Goal: Check status: Check status

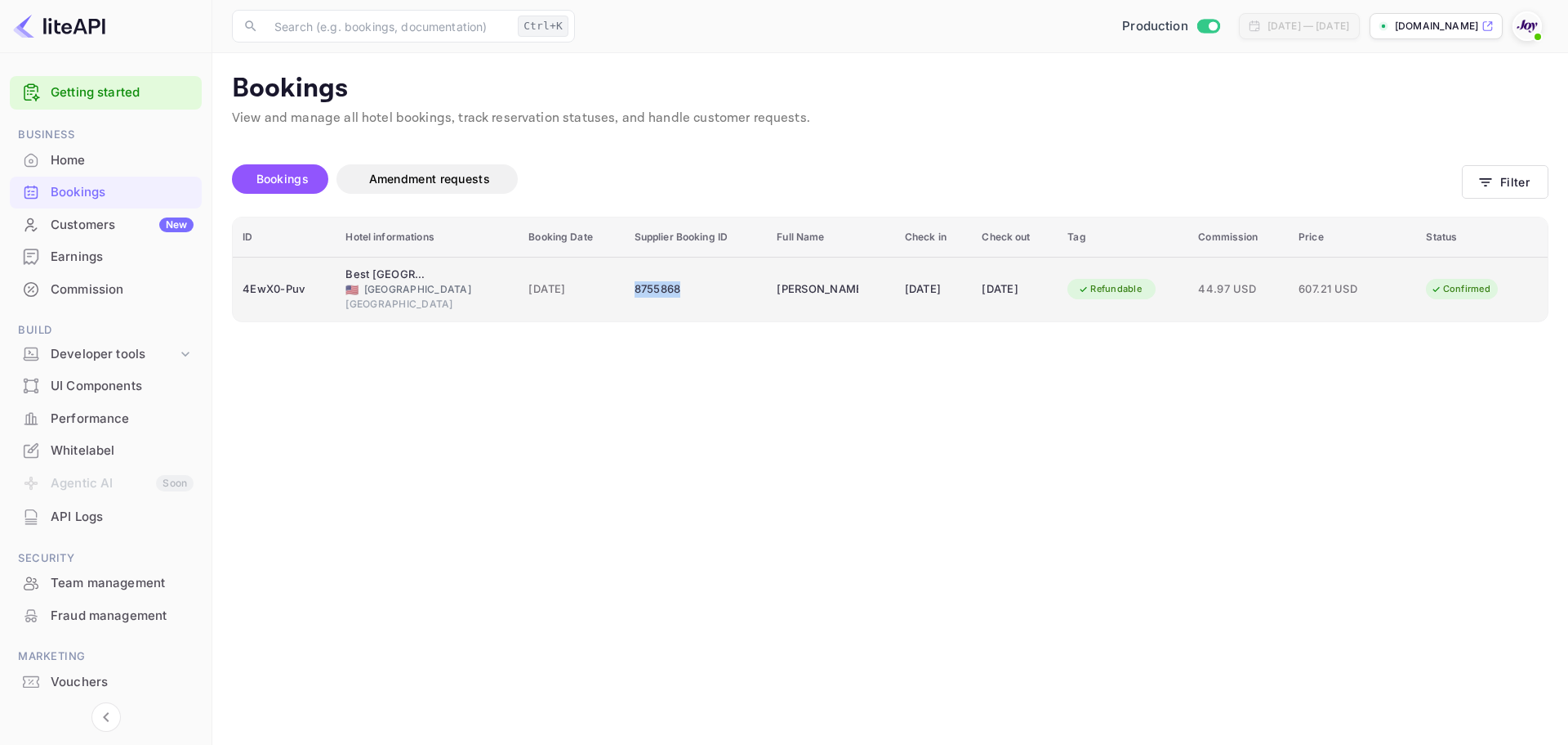
copy div "8755868"
drag, startPoint x: 691, startPoint y: 288, endPoint x: 623, endPoint y: 300, distance: 69.1
click at [625, 300] on td "8755868" at bounding box center [696, 289] width 143 height 65
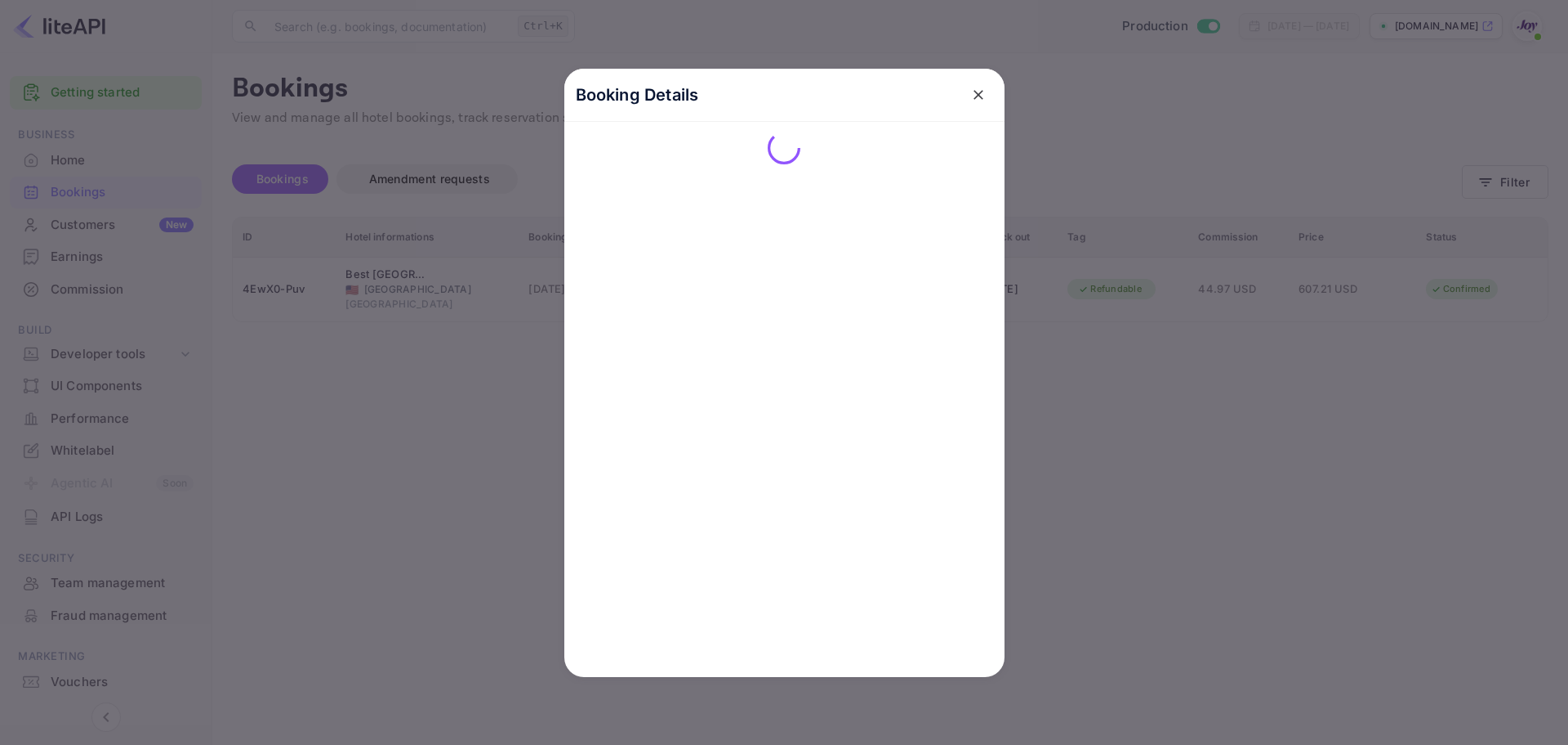
click at [613, 475] on div "Booking Details" at bounding box center [784, 372] width 440 height 608
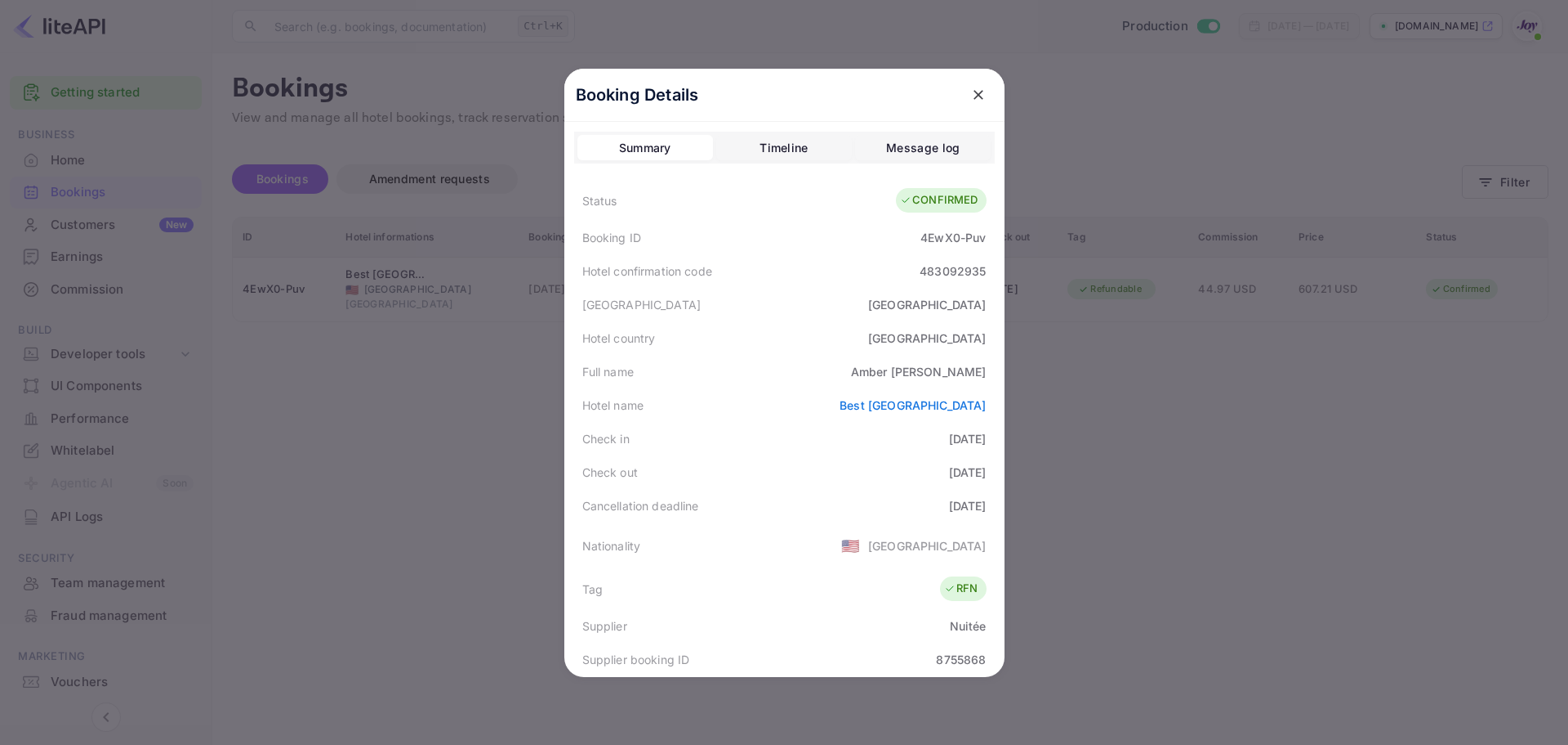
click at [973, 95] on icon "close" at bounding box center [978, 95] width 10 height 10
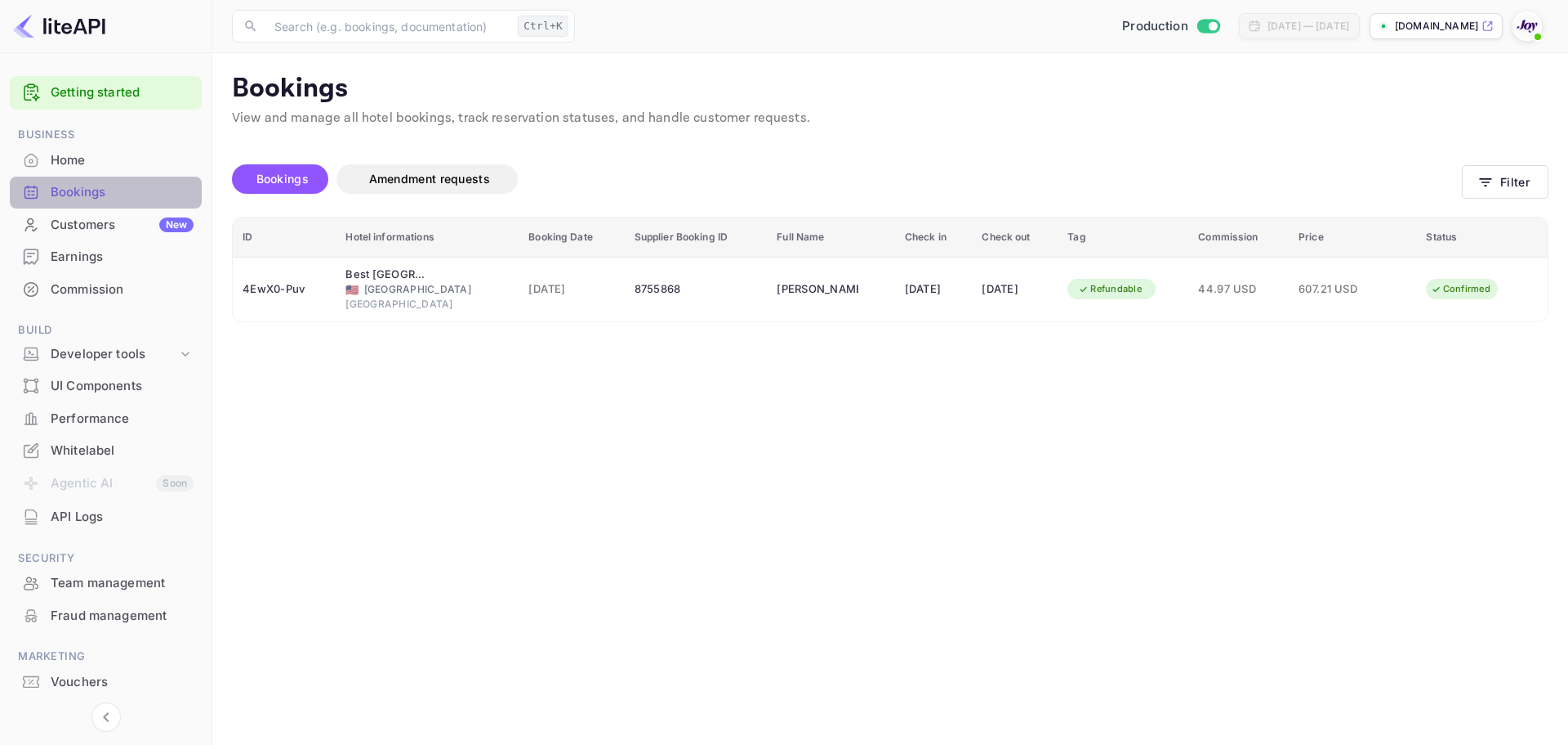
click at [174, 197] on div "Bookings" at bounding box center [122, 192] width 143 height 19
click at [1492, 183] on icon "button" at bounding box center [1485, 182] width 16 height 16
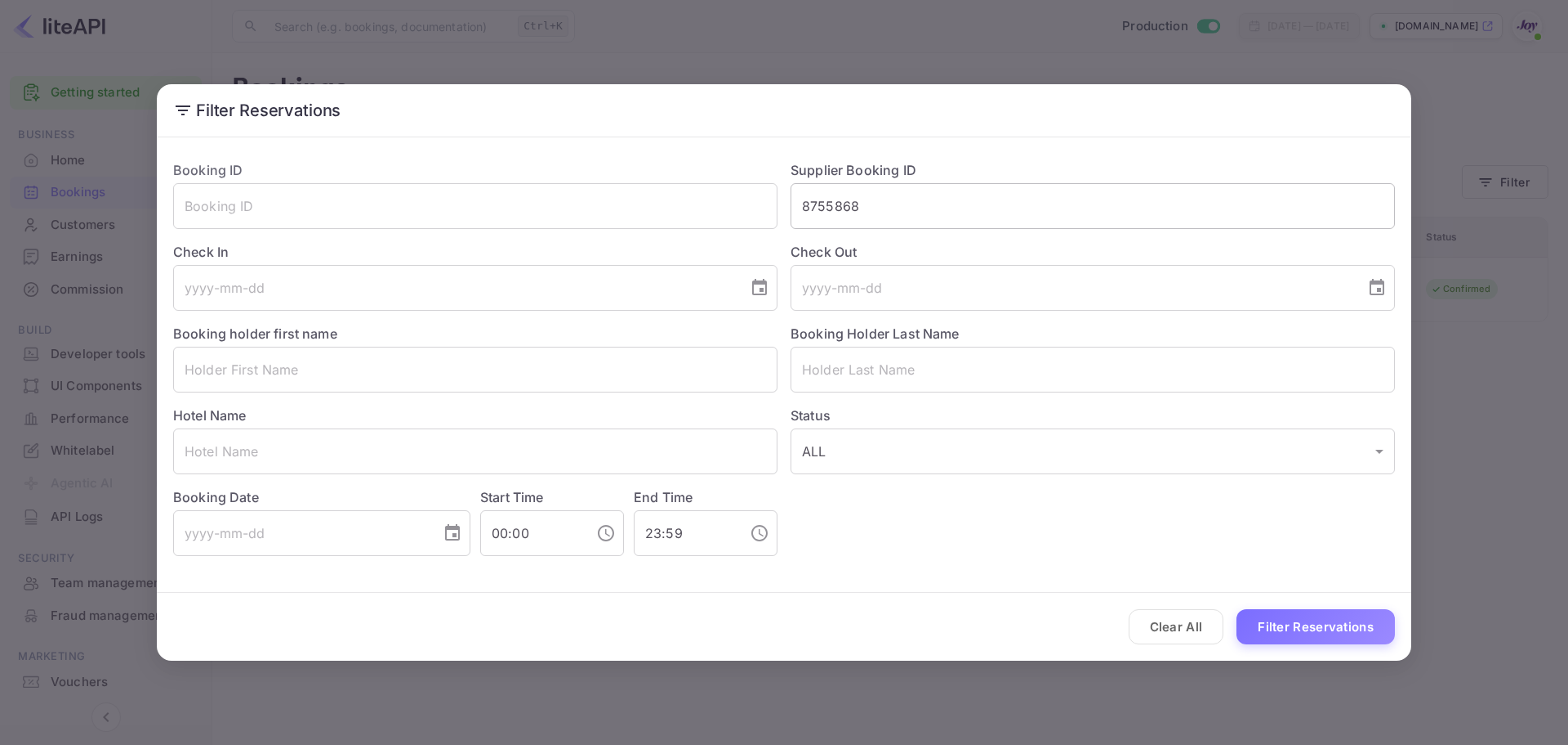
click at [855, 206] on input "8755868" at bounding box center [1093, 206] width 605 height 46
paste input "207241"
type input "8207241"
click at [1280, 626] on button "Filter Reservations" at bounding box center [1315, 626] width 159 height 35
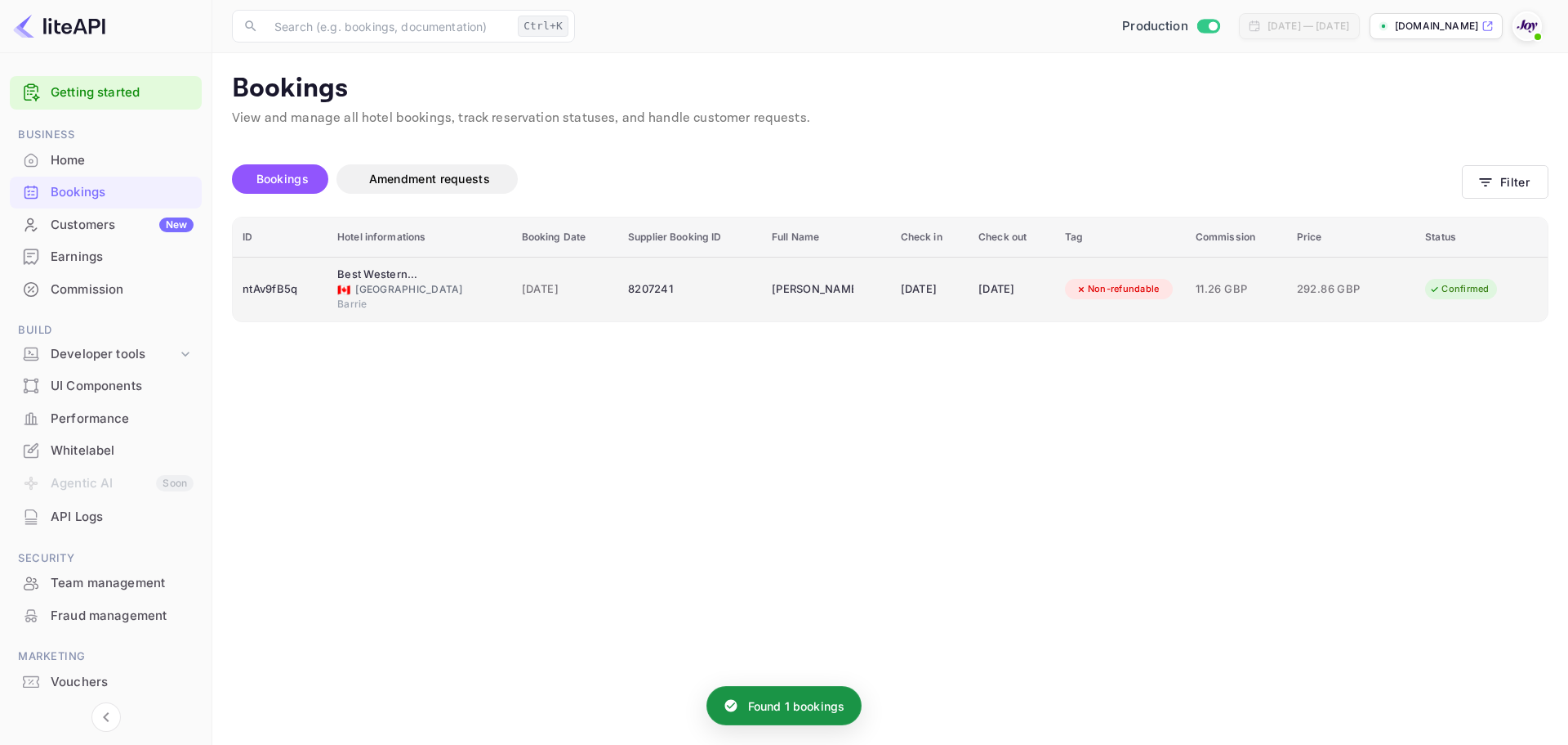
click at [379, 272] on div "Best Western Plus Barrie" at bounding box center [378, 275] width 82 height 16
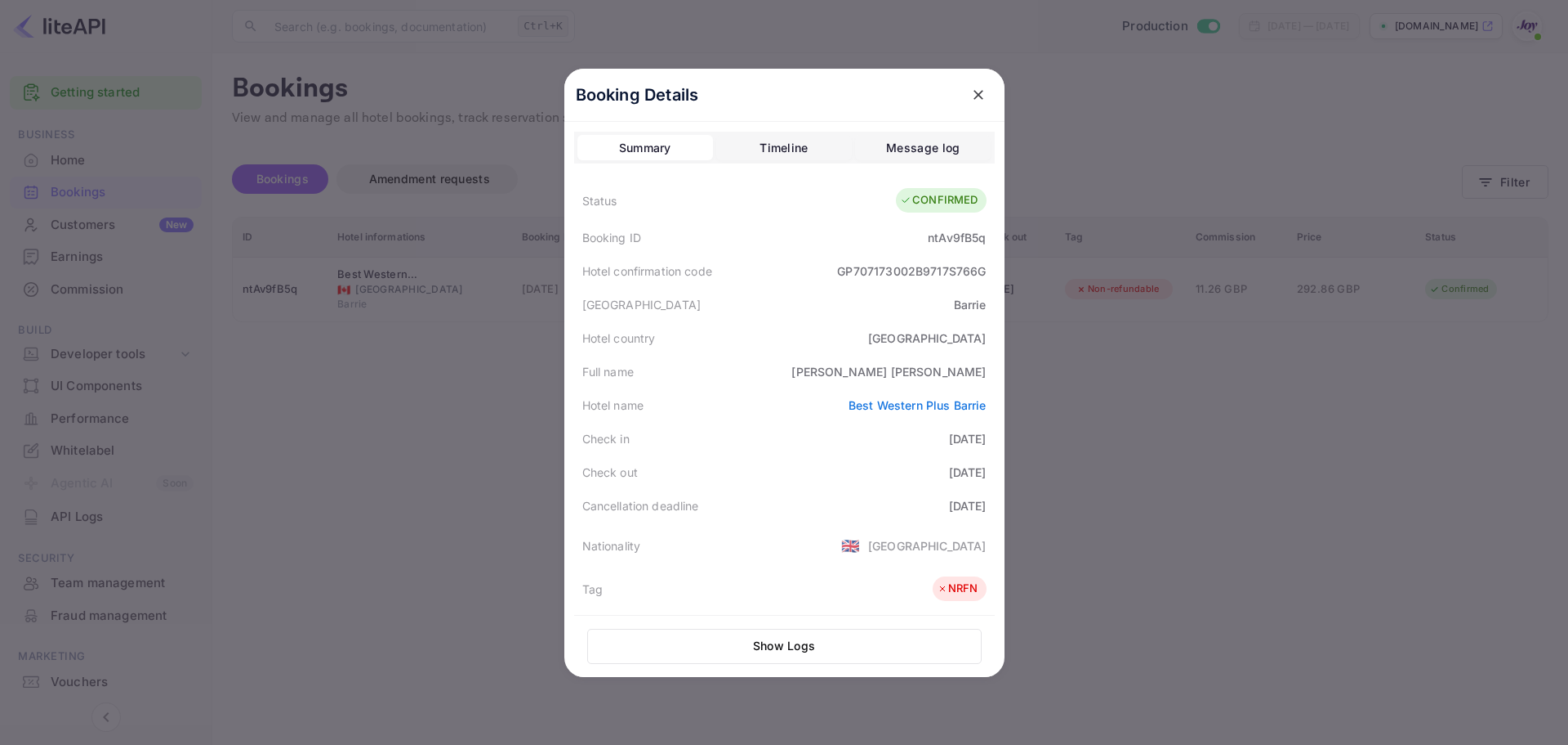
click at [316, 402] on div at bounding box center [784, 372] width 1568 height 745
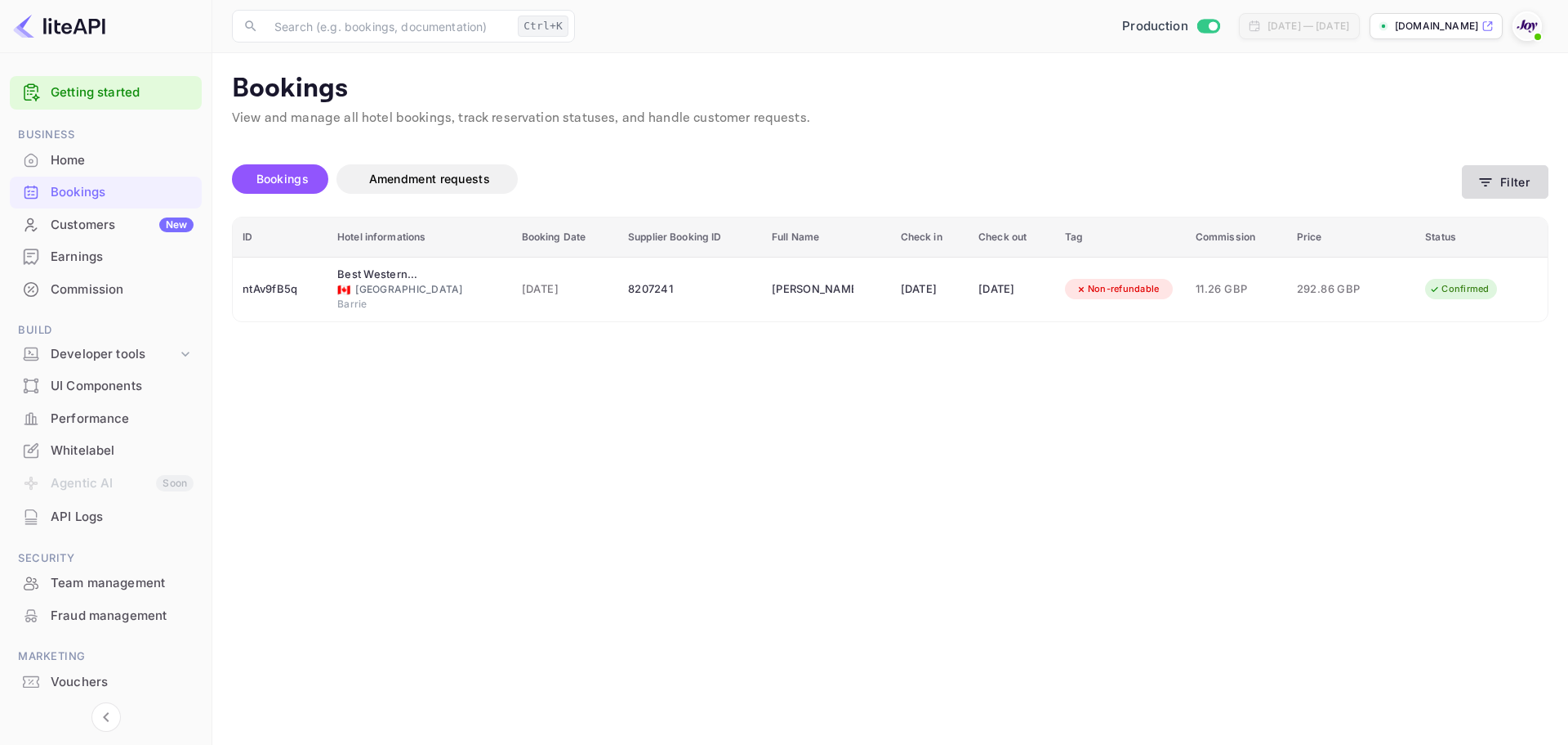
click at [1510, 179] on button "Filter" at bounding box center [1505, 182] width 87 height 34
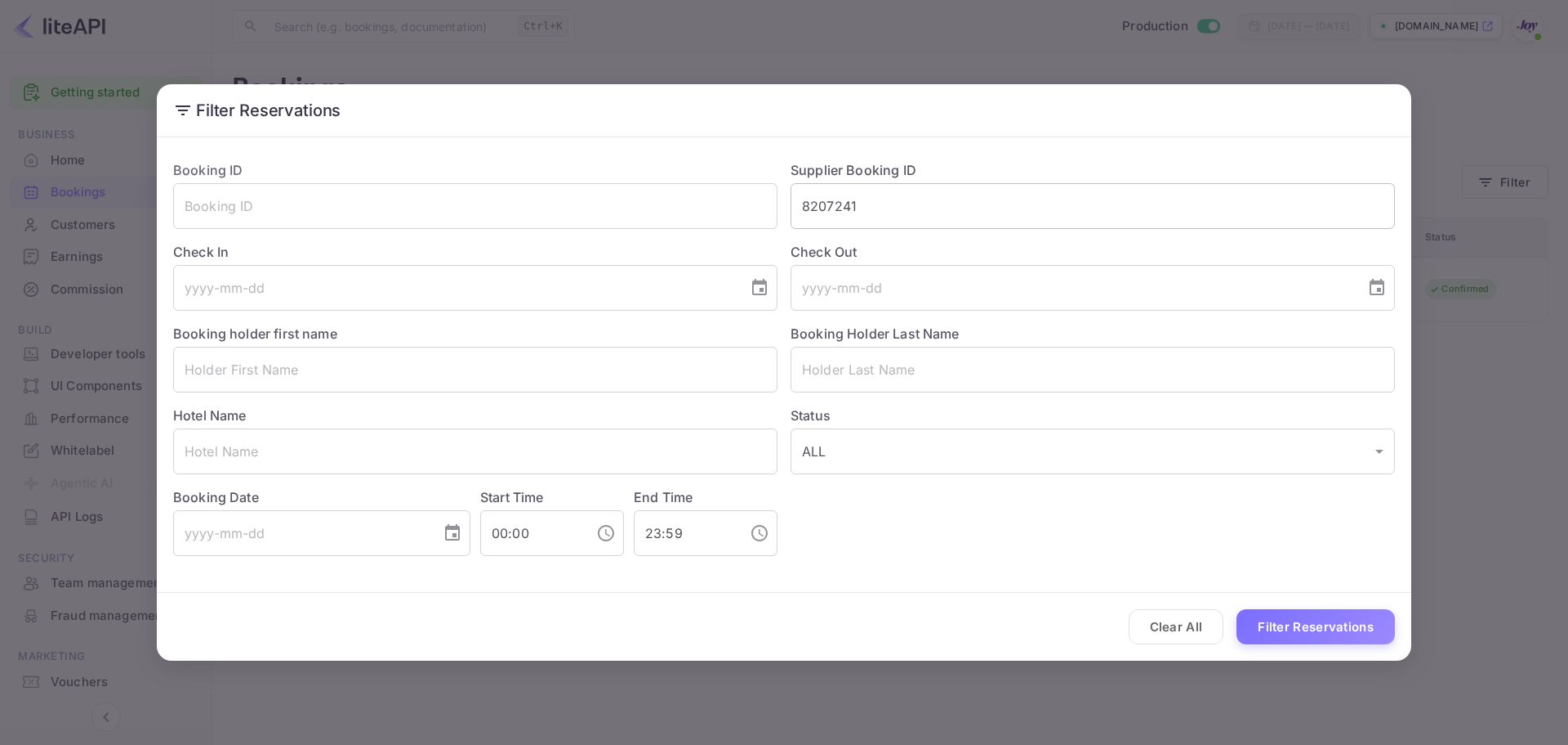
click at [949, 210] on input "8207241" at bounding box center [1093, 206] width 605 height 46
click at [948, 210] on input "8207241" at bounding box center [1093, 206] width 605 height 46
paste input "944700"
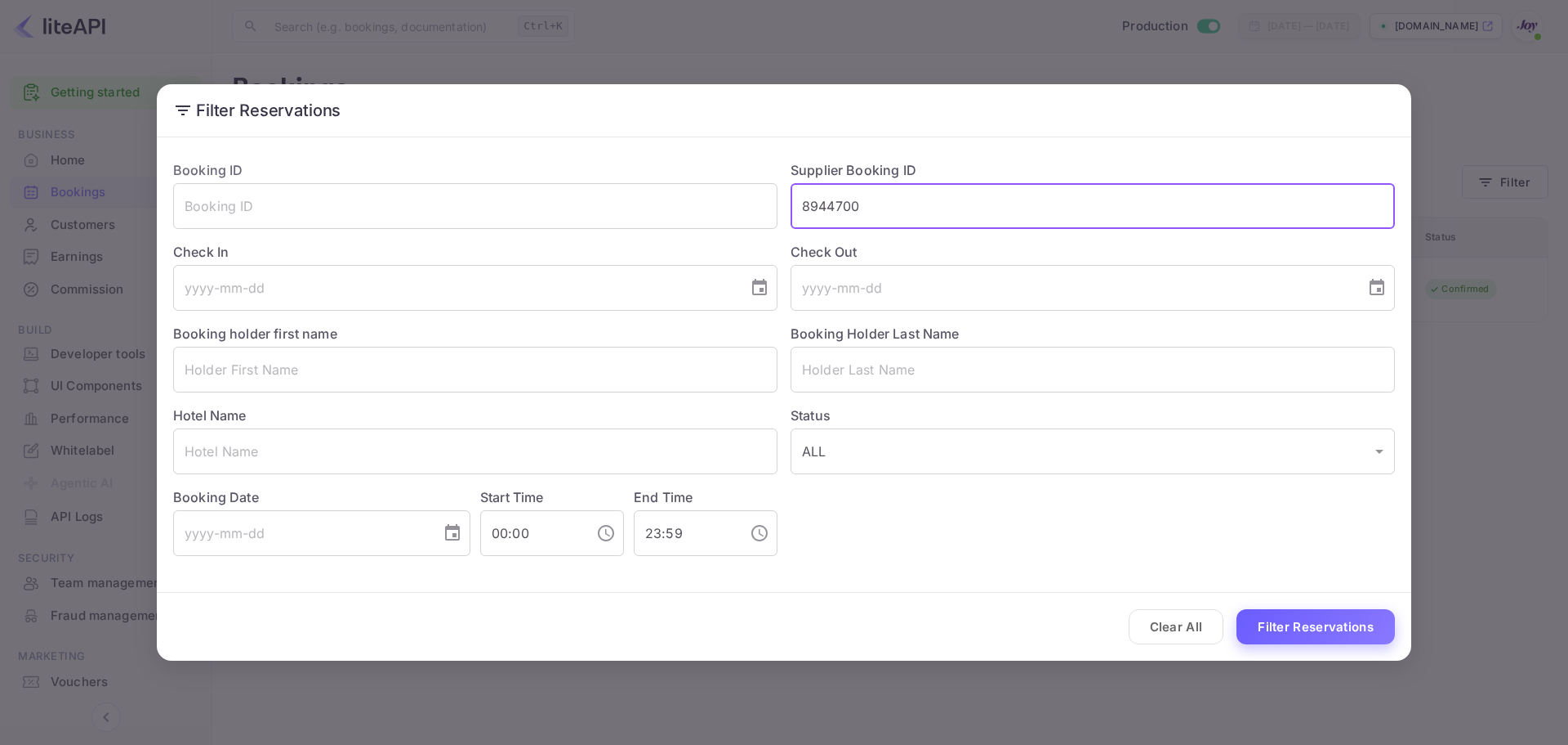
type input "8944700"
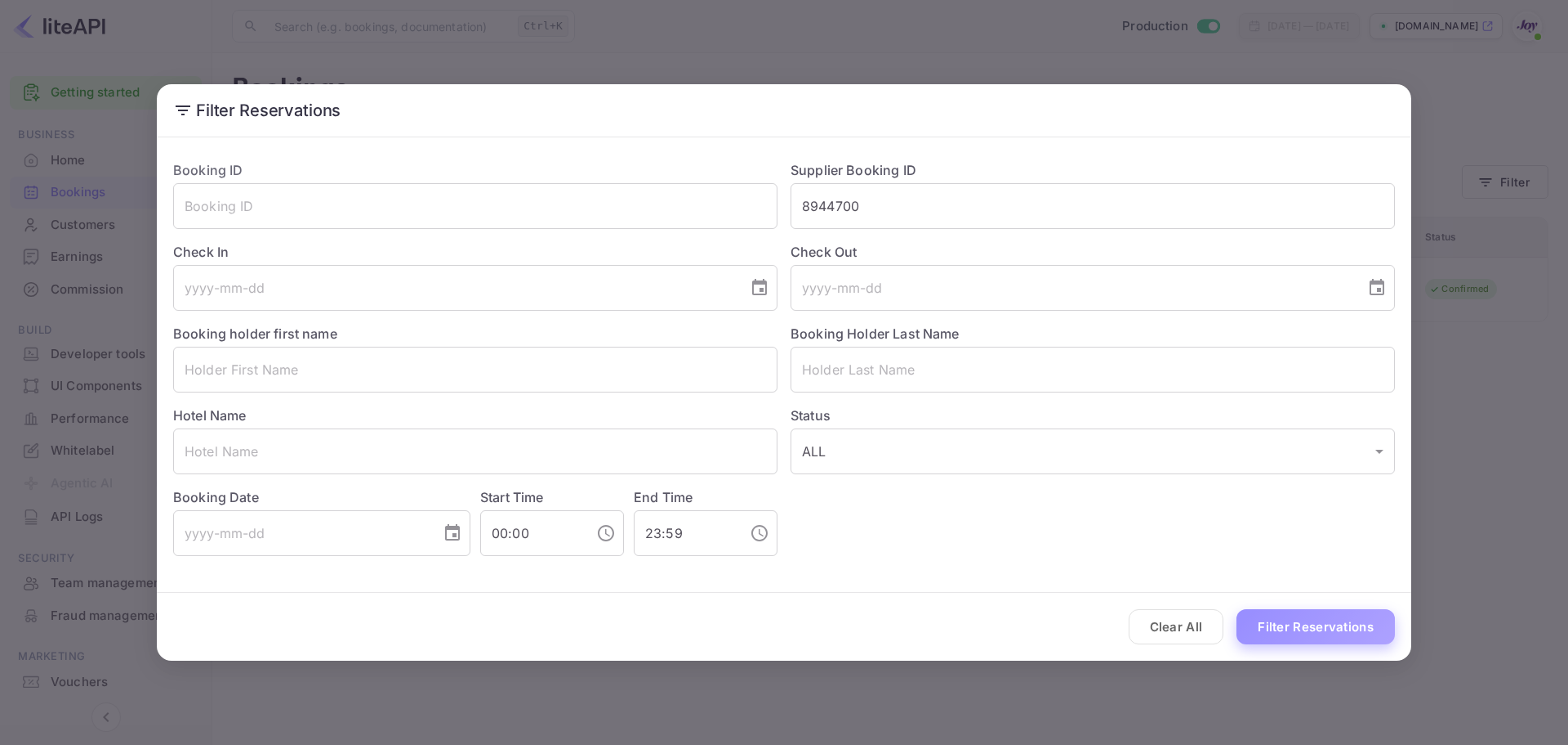
click at [1309, 640] on button "Filter Reservations" at bounding box center [1315, 626] width 159 height 35
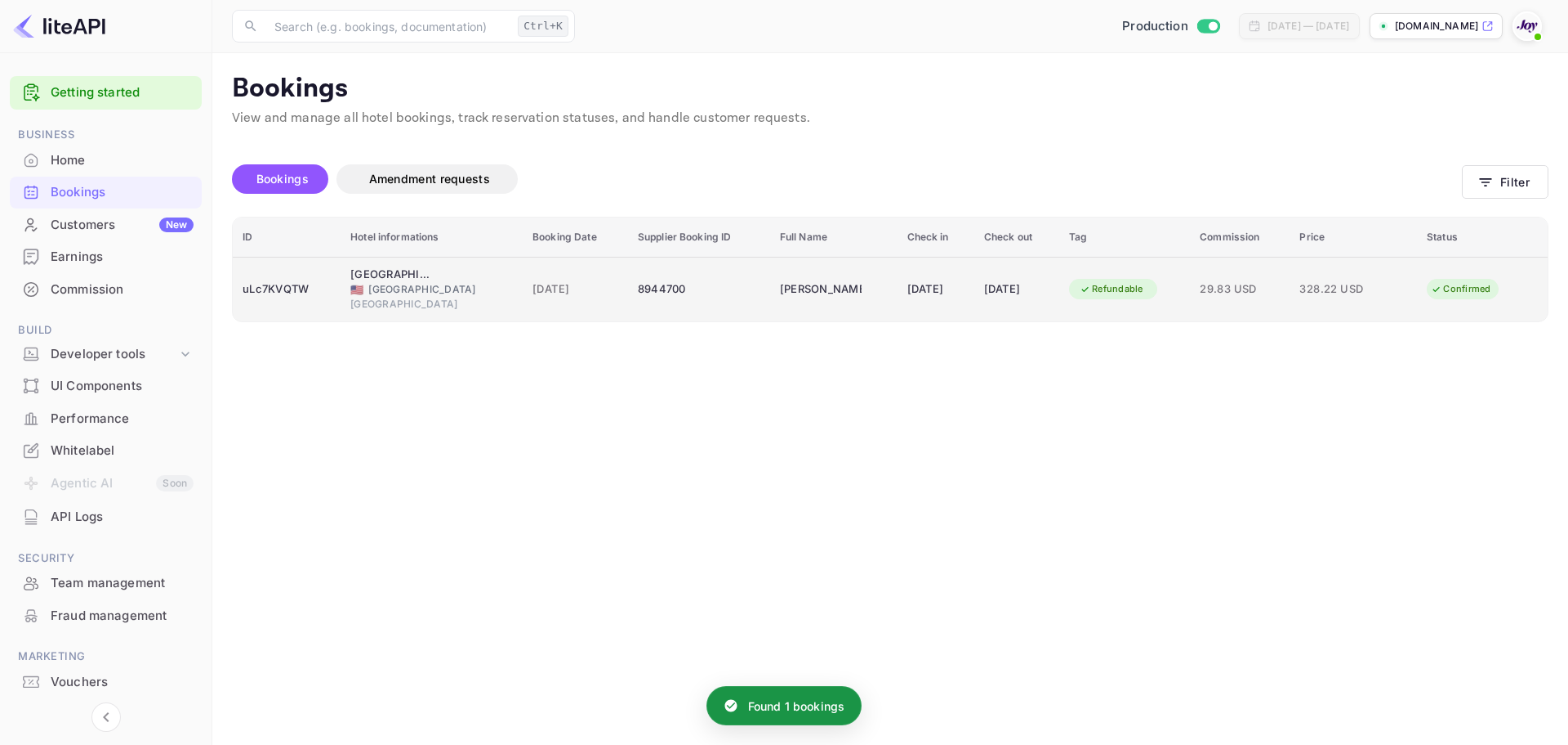
click at [368, 297] on div "[GEOGRAPHIC_DATA]" at bounding box center [431, 304] width 163 height 15
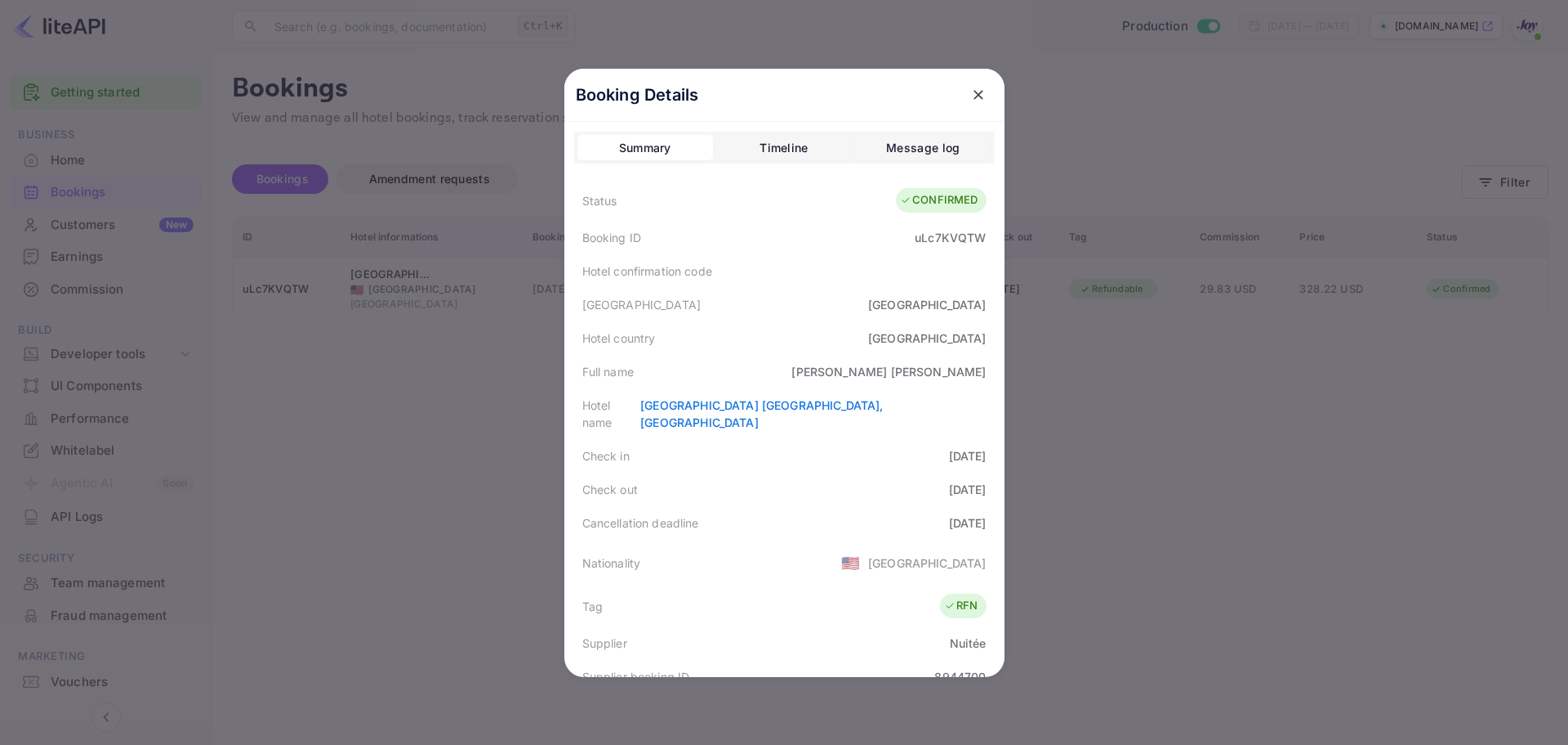
scroll to position [363, 0]
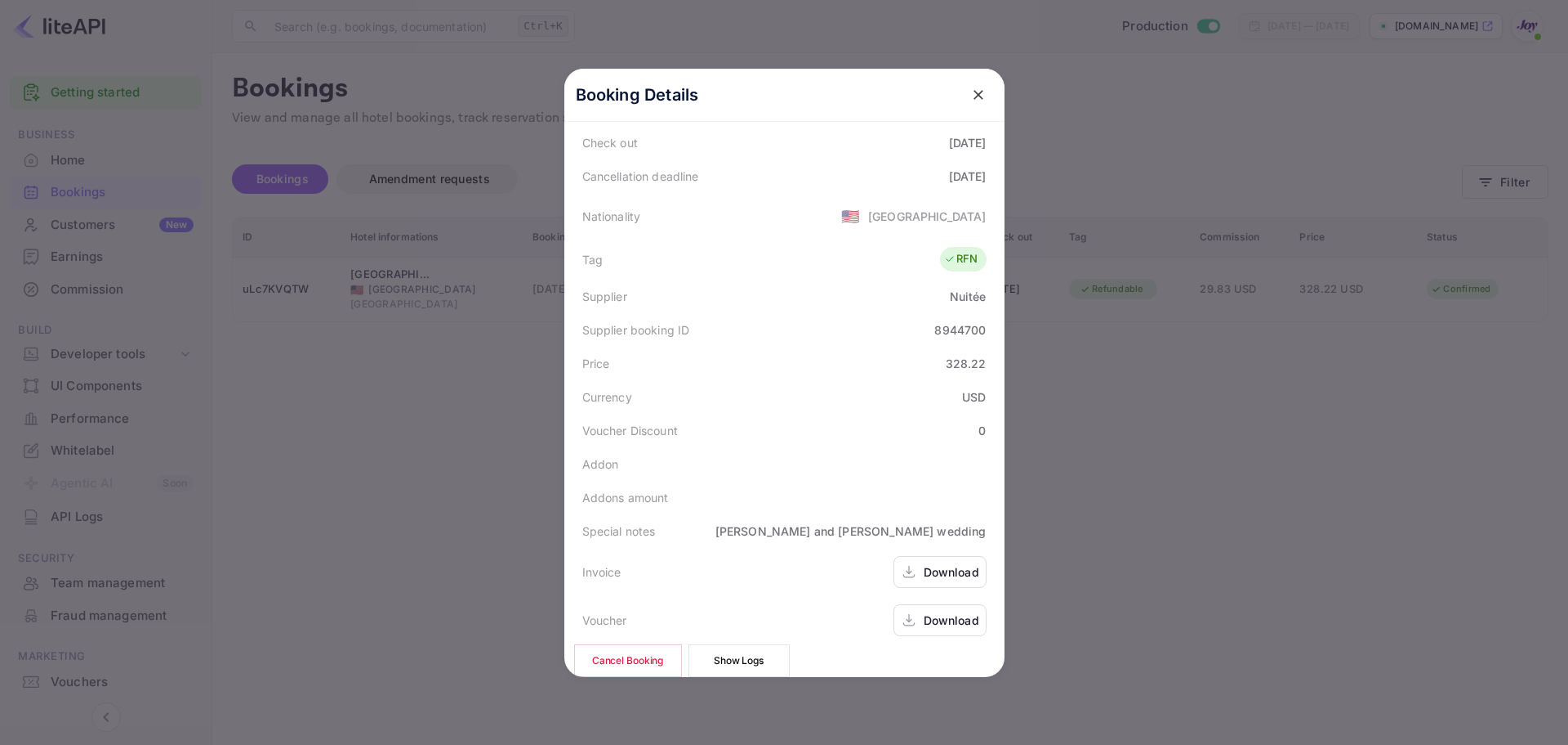
click at [1122, 455] on div at bounding box center [784, 372] width 1568 height 745
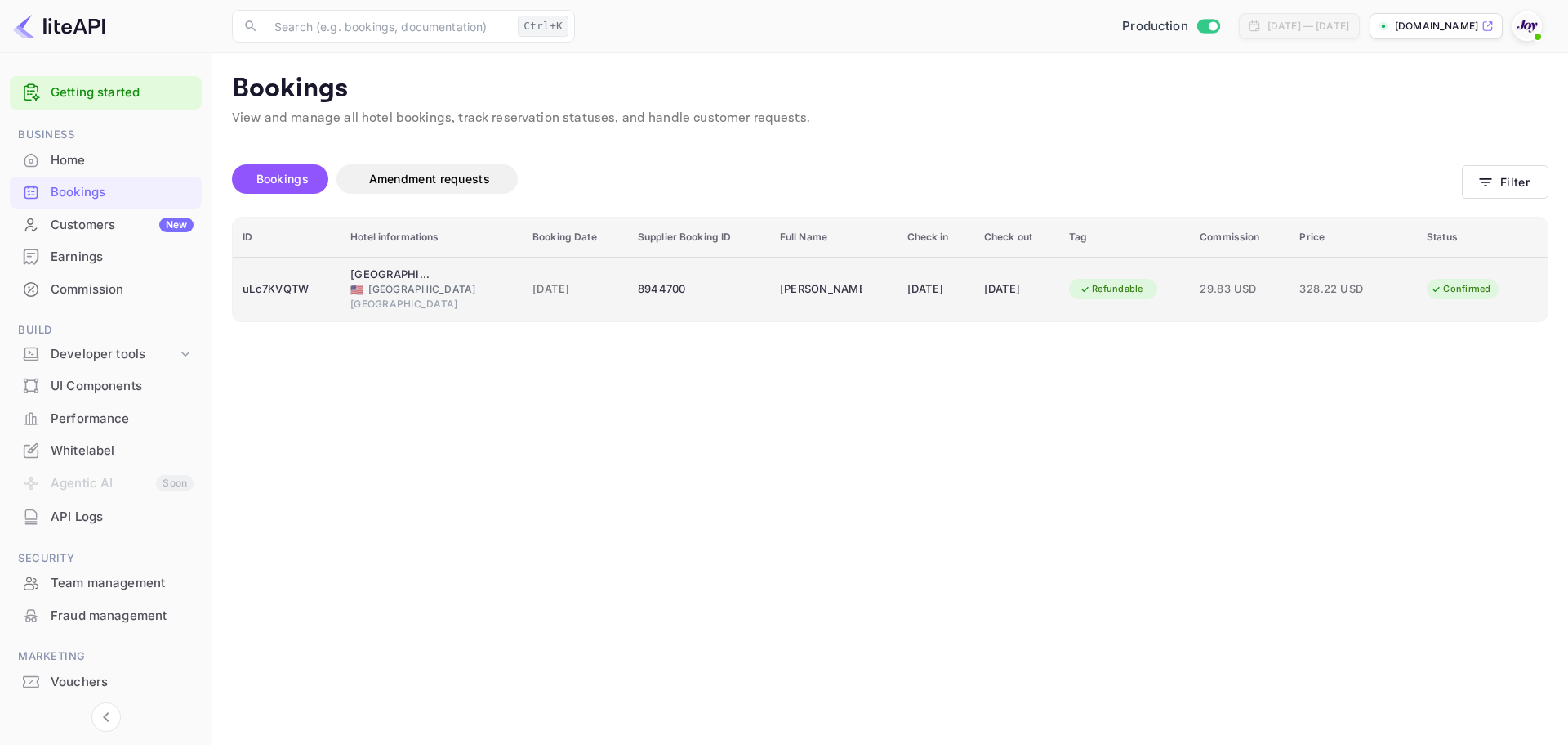
click at [296, 277] on div "uLc7KVQTW" at bounding box center [286, 290] width 88 height 26
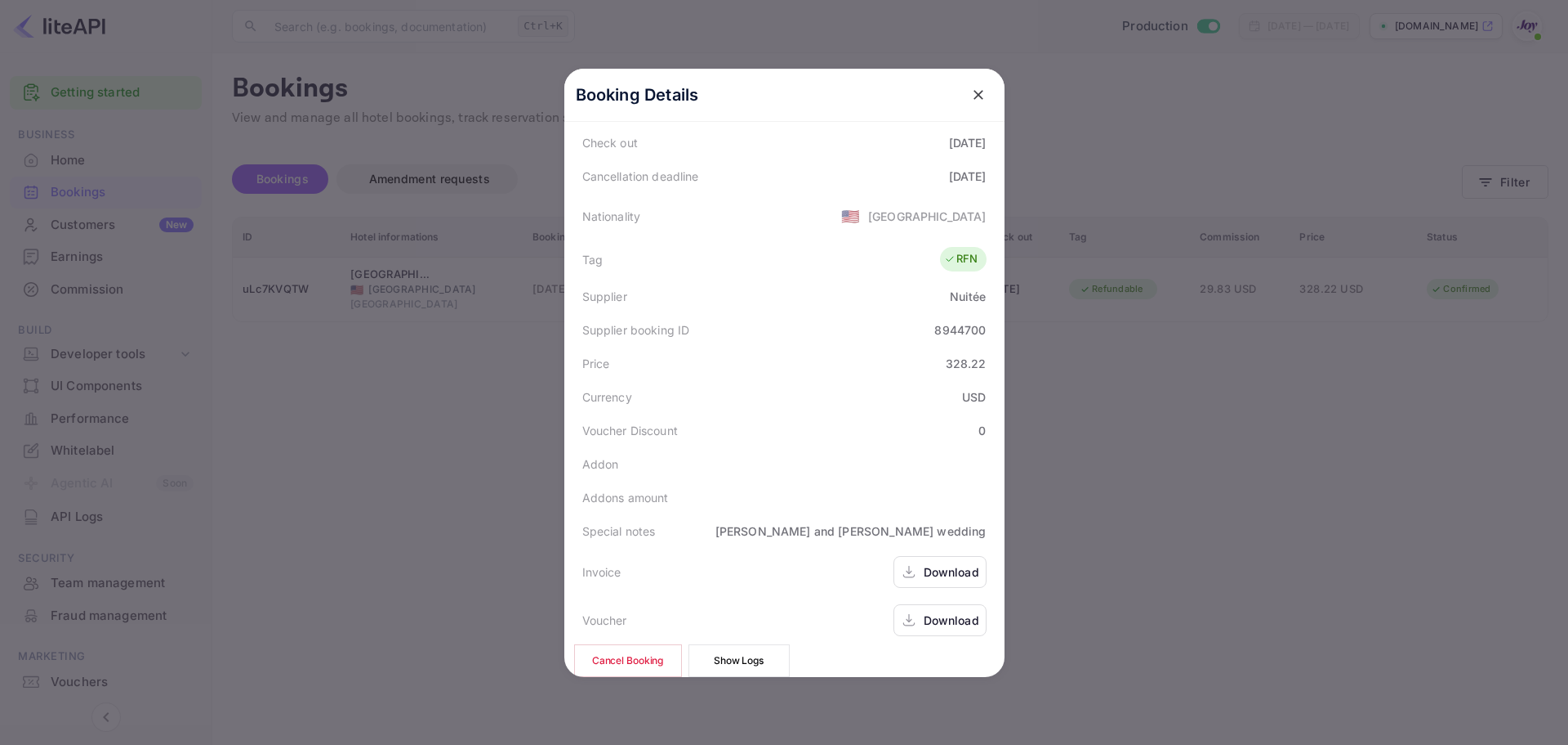
click at [452, 419] on div at bounding box center [784, 372] width 1568 height 745
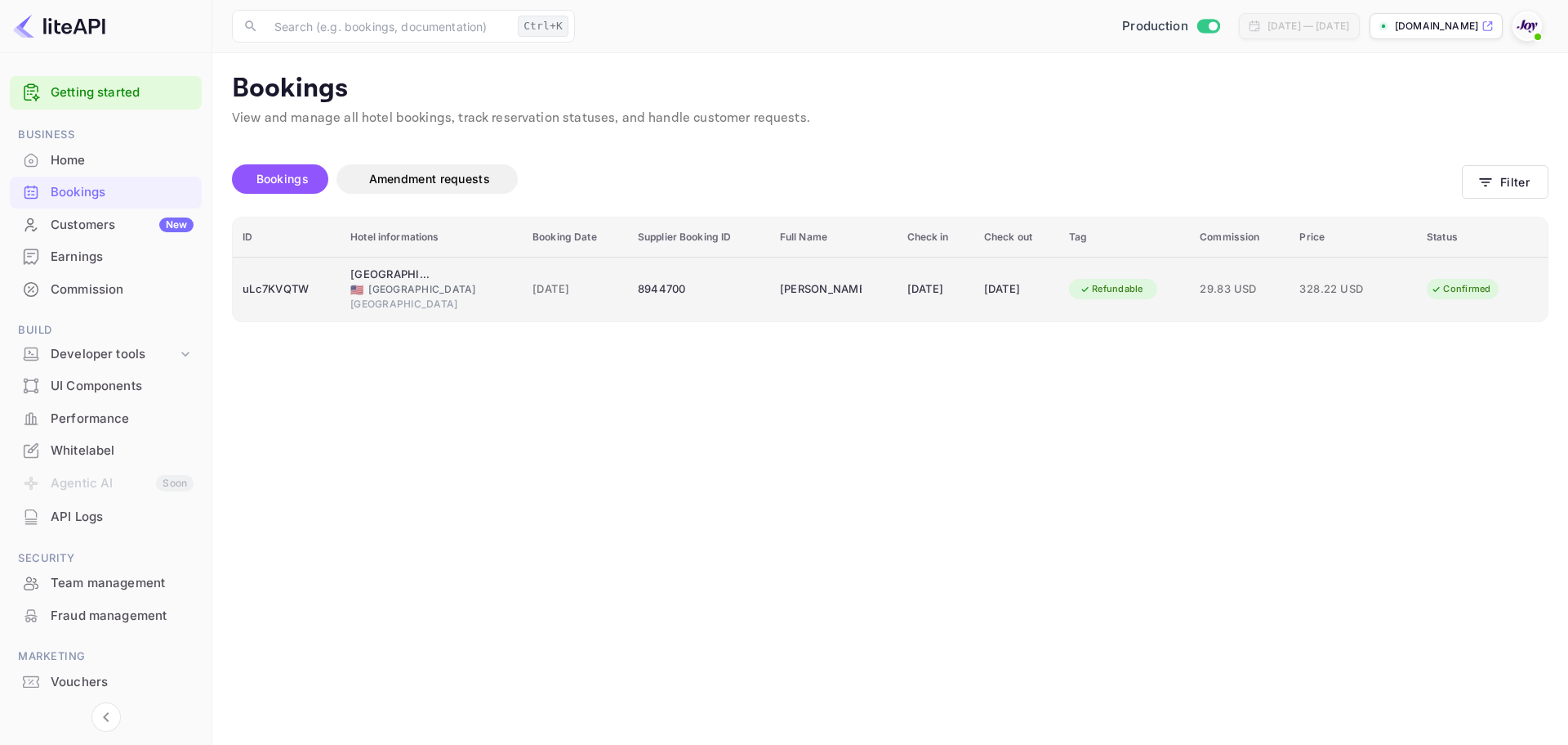
click at [321, 294] on div "uLc7KVQTW" at bounding box center [286, 290] width 88 height 26
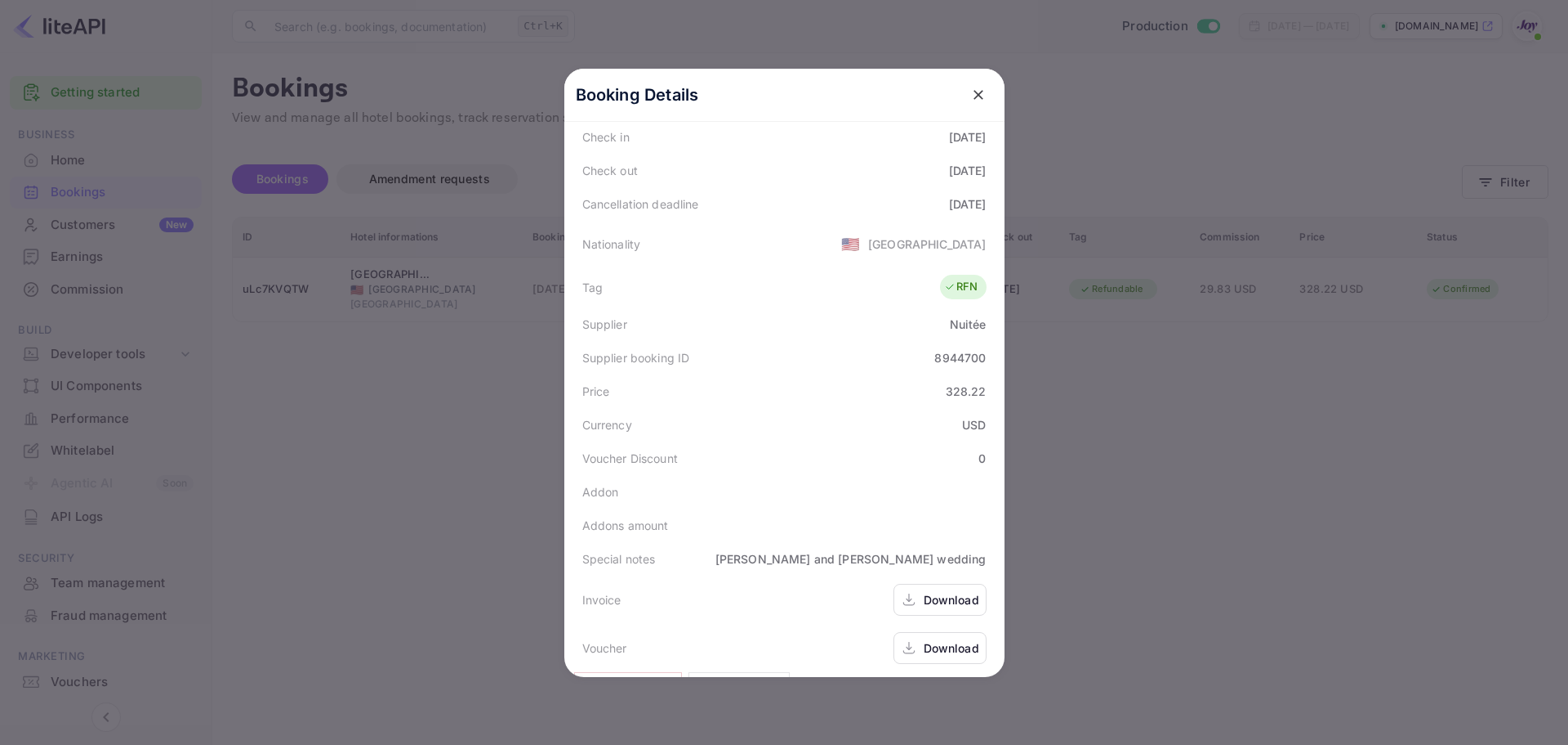
scroll to position [282, 0]
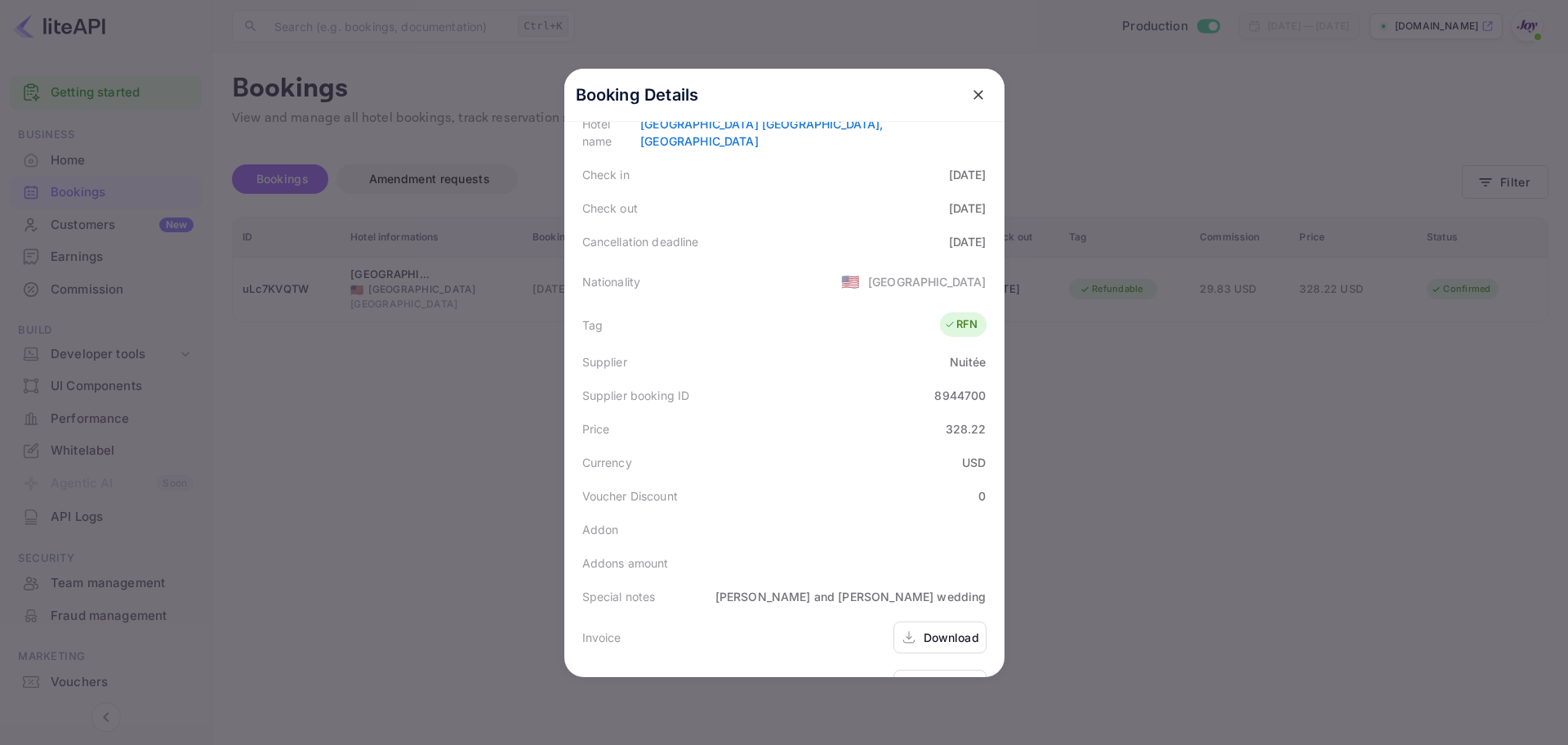
click at [482, 452] on div at bounding box center [784, 372] width 1568 height 745
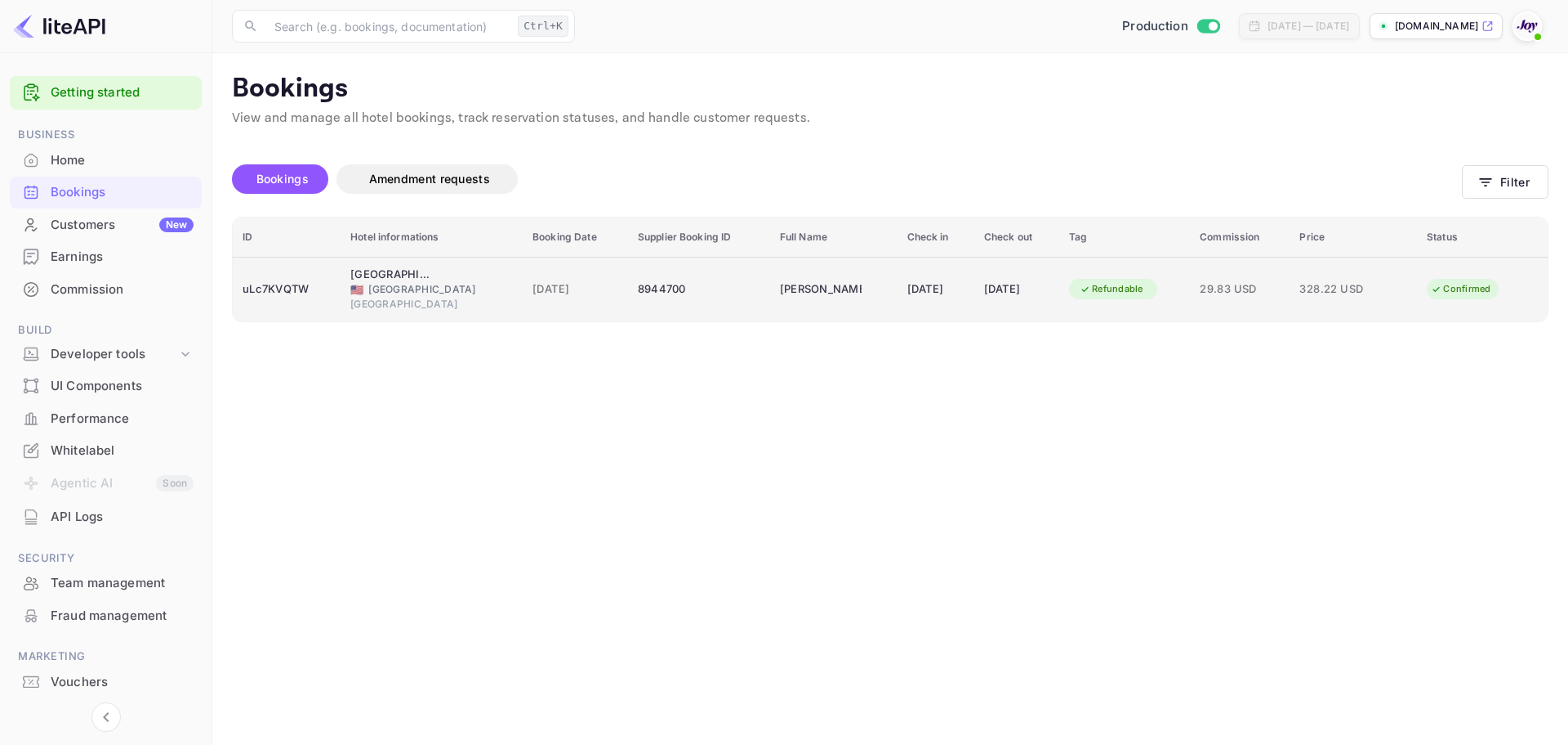
click at [402, 300] on div "[GEOGRAPHIC_DATA]" at bounding box center [431, 304] width 163 height 15
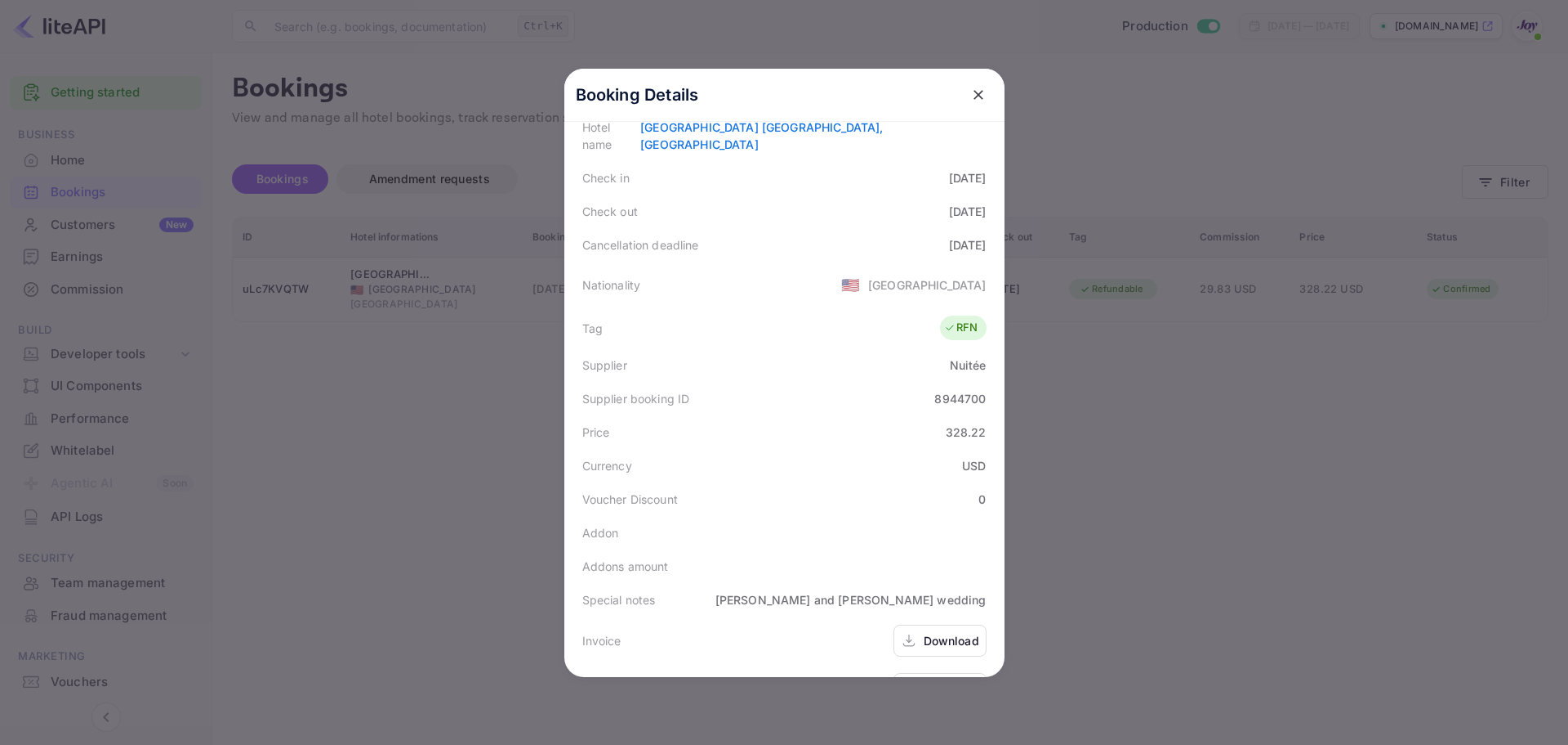
scroll to position [363, 0]
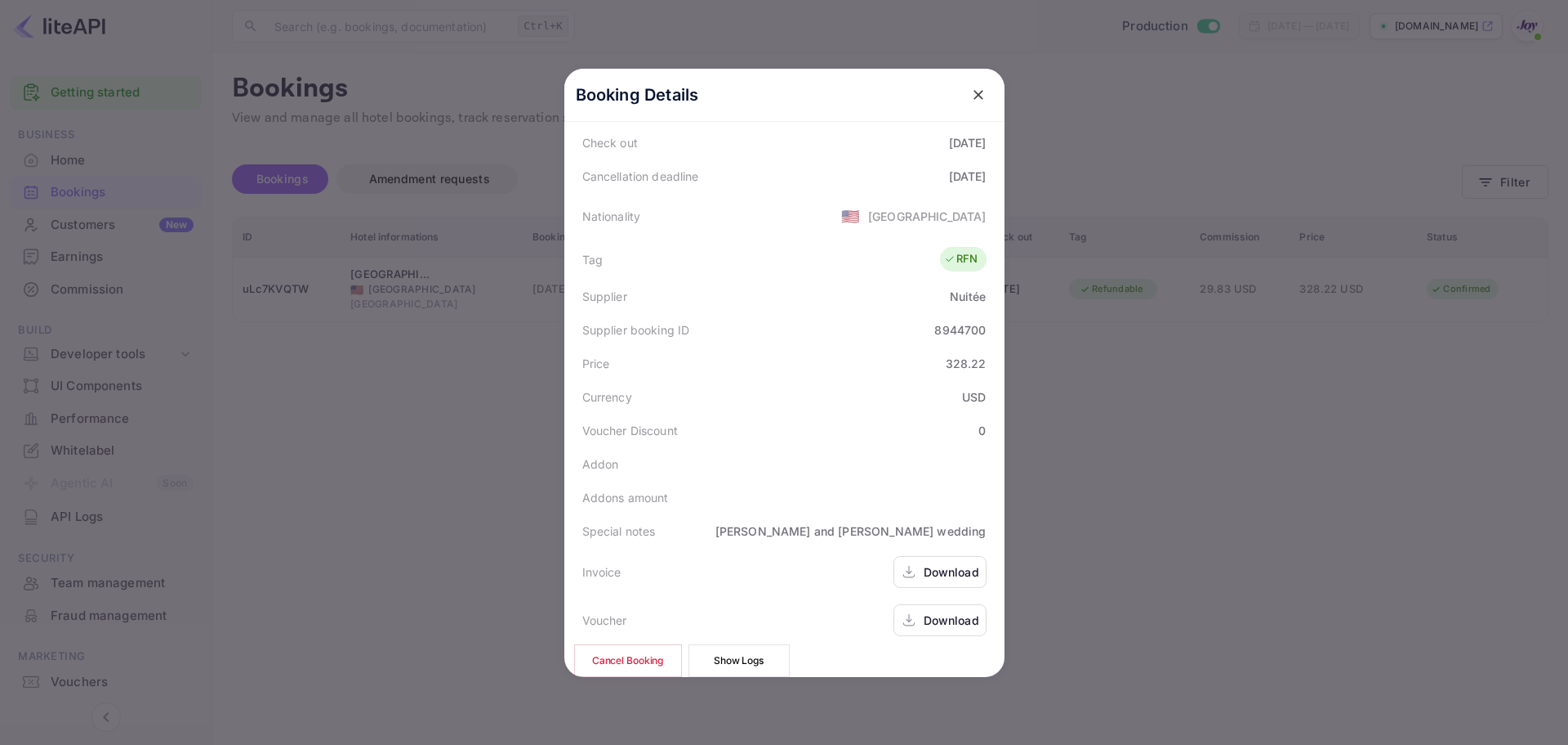
click at [925, 611] on div "Download" at bounding box center [952, 619] width 56 height 17
